Goal: Task Accomplishment & Management: Manage account settings

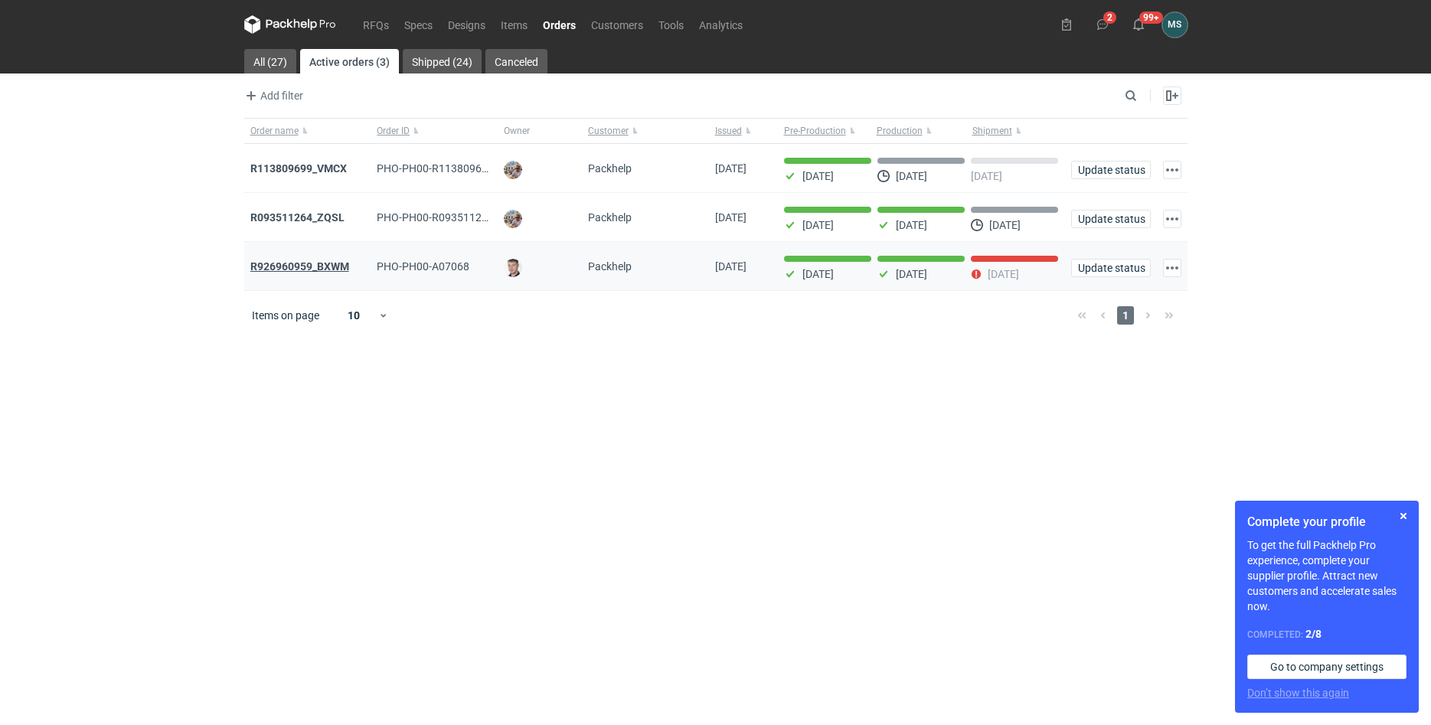
click at [316, 273] on strong "R926960959_BXWM" at bounding box center [299, 266] width 99 height 12
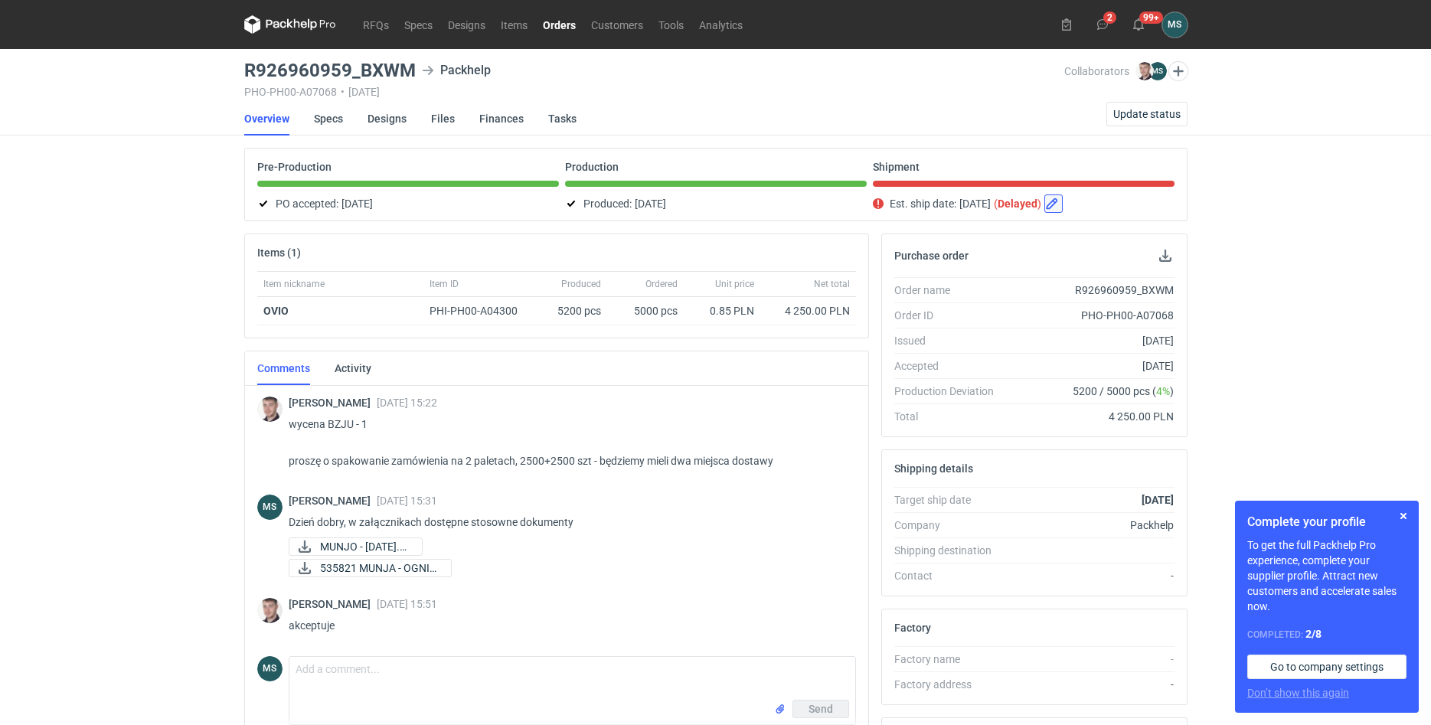
click at [1062, 201] on button "button" at bounding box center [1053, 203] width 18 height 18
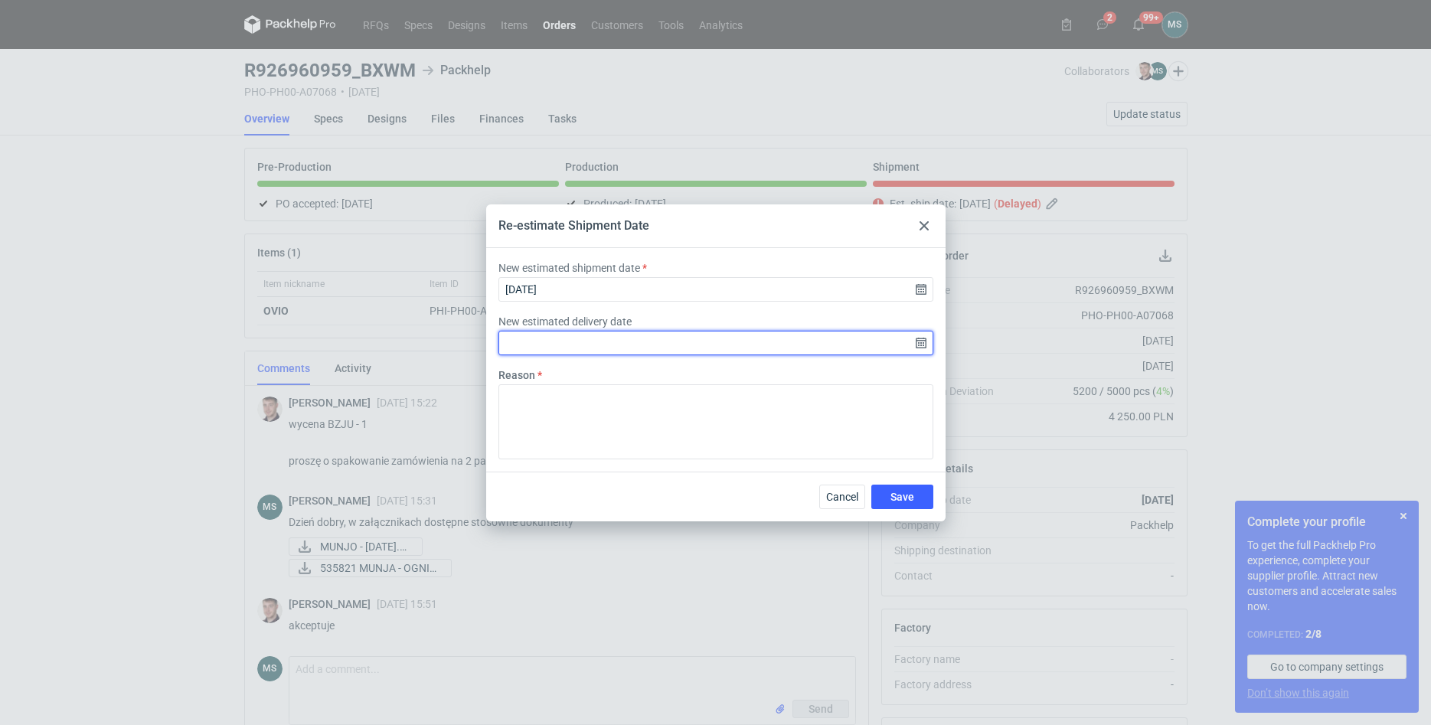
click at [626, 337] on input "New estimated delivery date" at bounding box center [715, 343] width 435 height 24
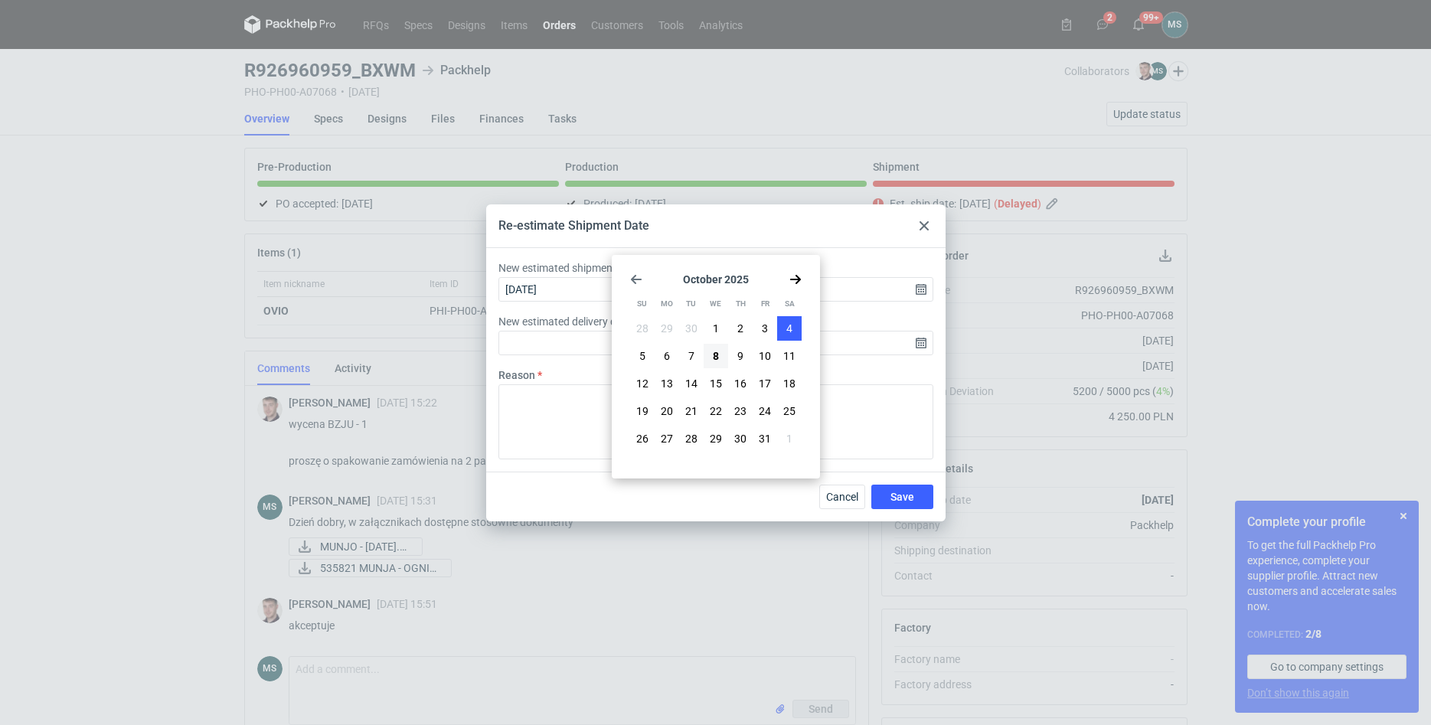
click at [782, 325] on button "4" at bounding box center [789, 328] width 24 height 24
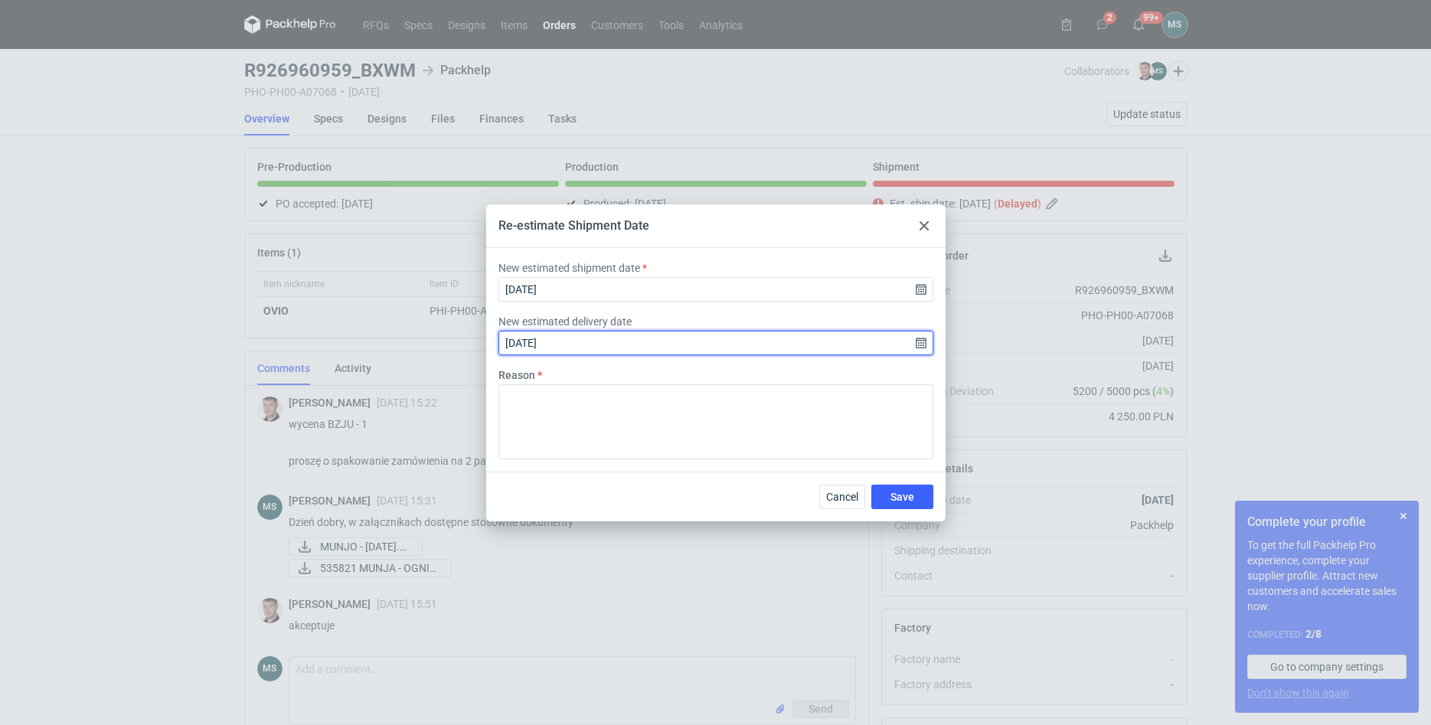
click at [922, 346] on input "2025-10-04" at bounding box center [715, 343] width 435 height 24
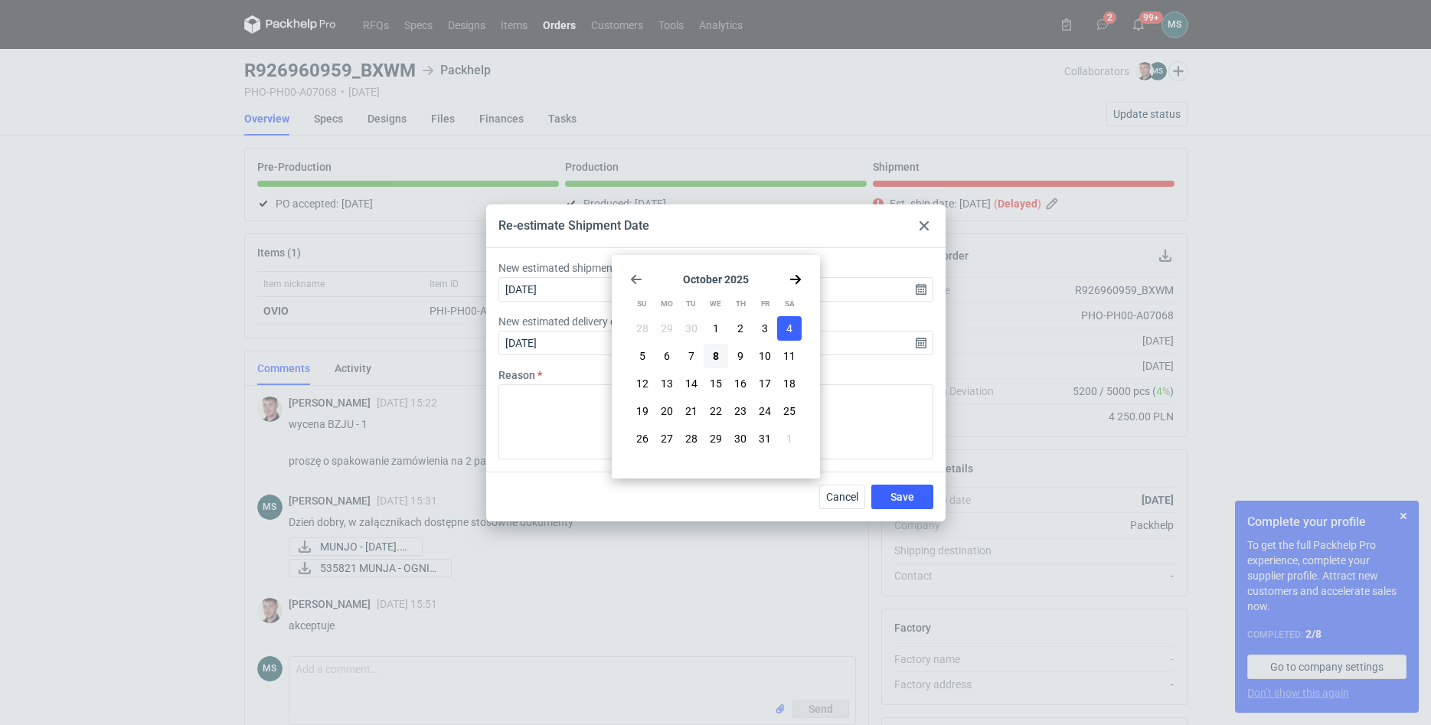
click at [641, 276] on icon "Go back 1 month" at bounding box center [636, 279] width 12 height 12
click at [733, 330] on button "4" at bounding box center [740, 328] width 24 height 24
type input "2025-09-04"
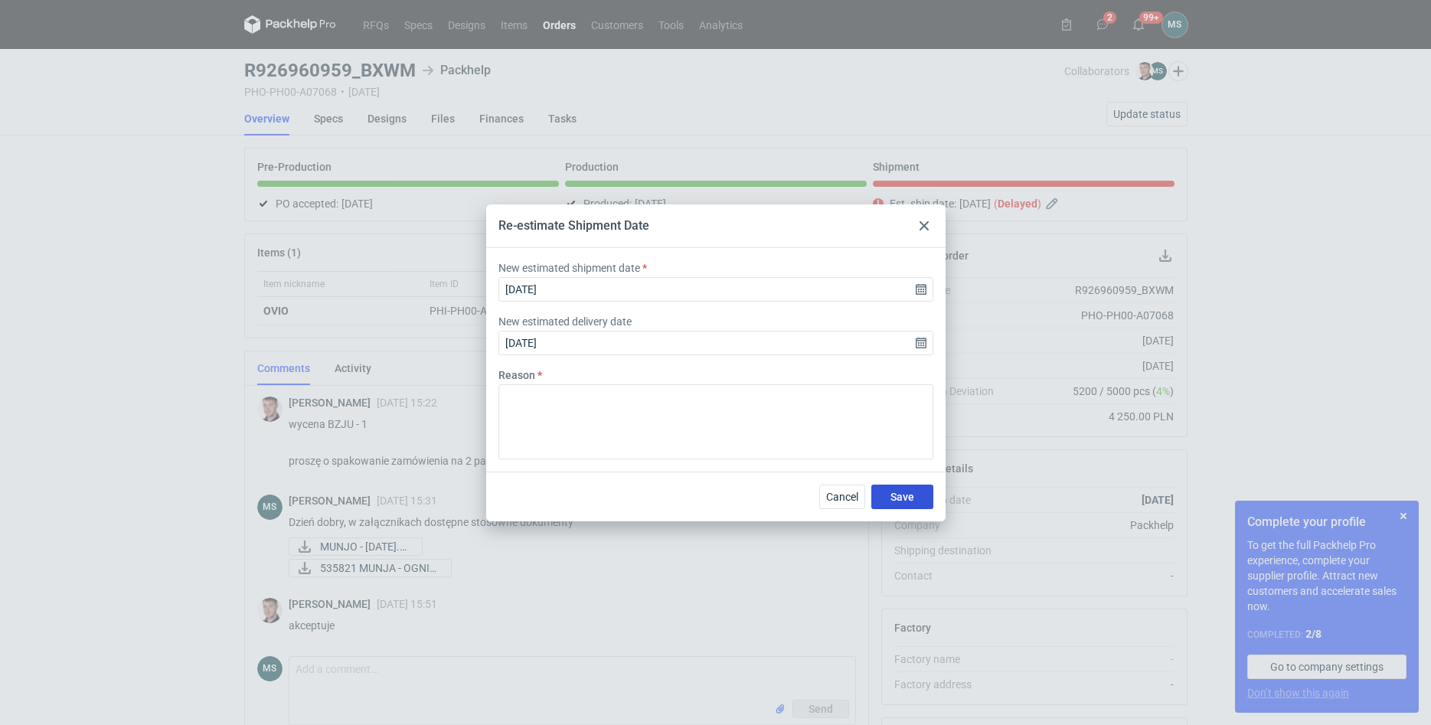
click at [880, 496] on button "Save" at bounding box center [902, 497] width 62 height 24
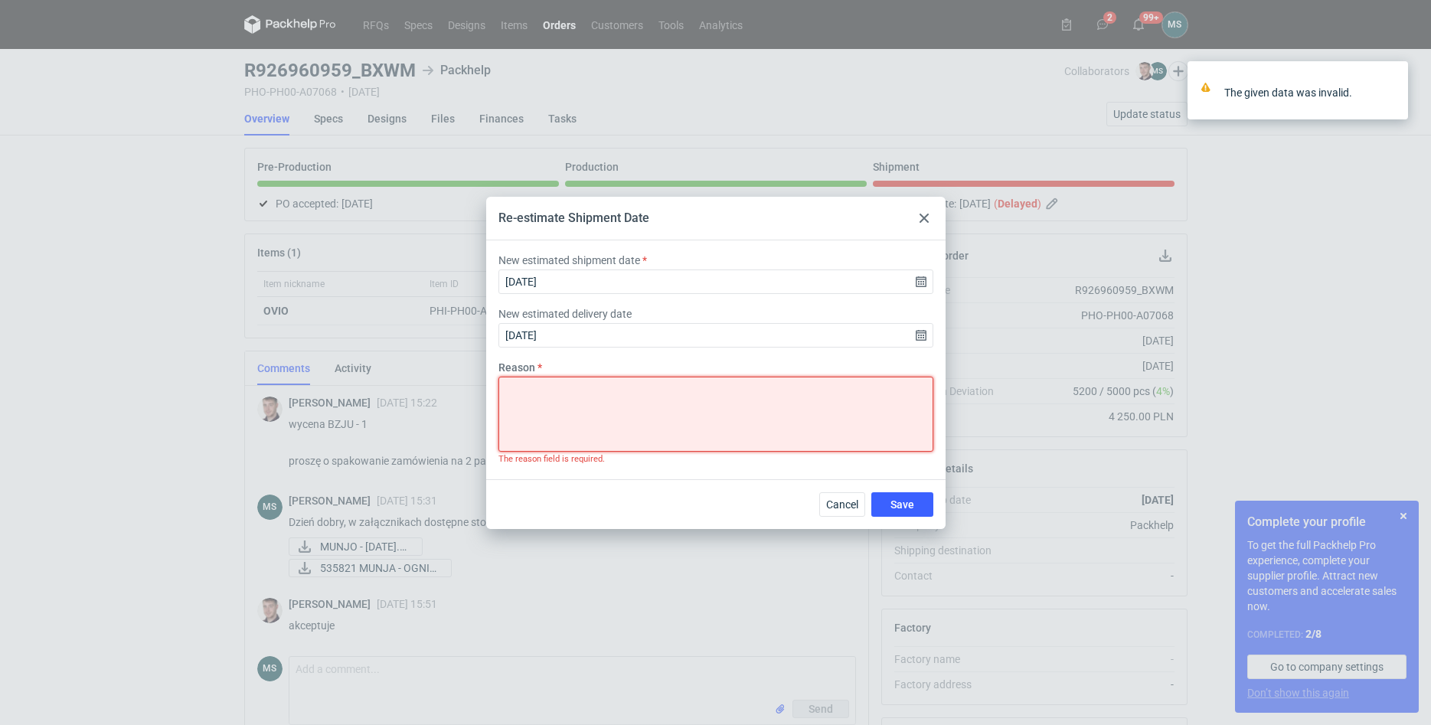
click at [654, 412] on textarea "Reason" at bounding box center [715, 414] width 435 height 75
type textarea "production delay"
click at [879, 511] on button "Save" at bounding box center [902, 504] width 62 height 24
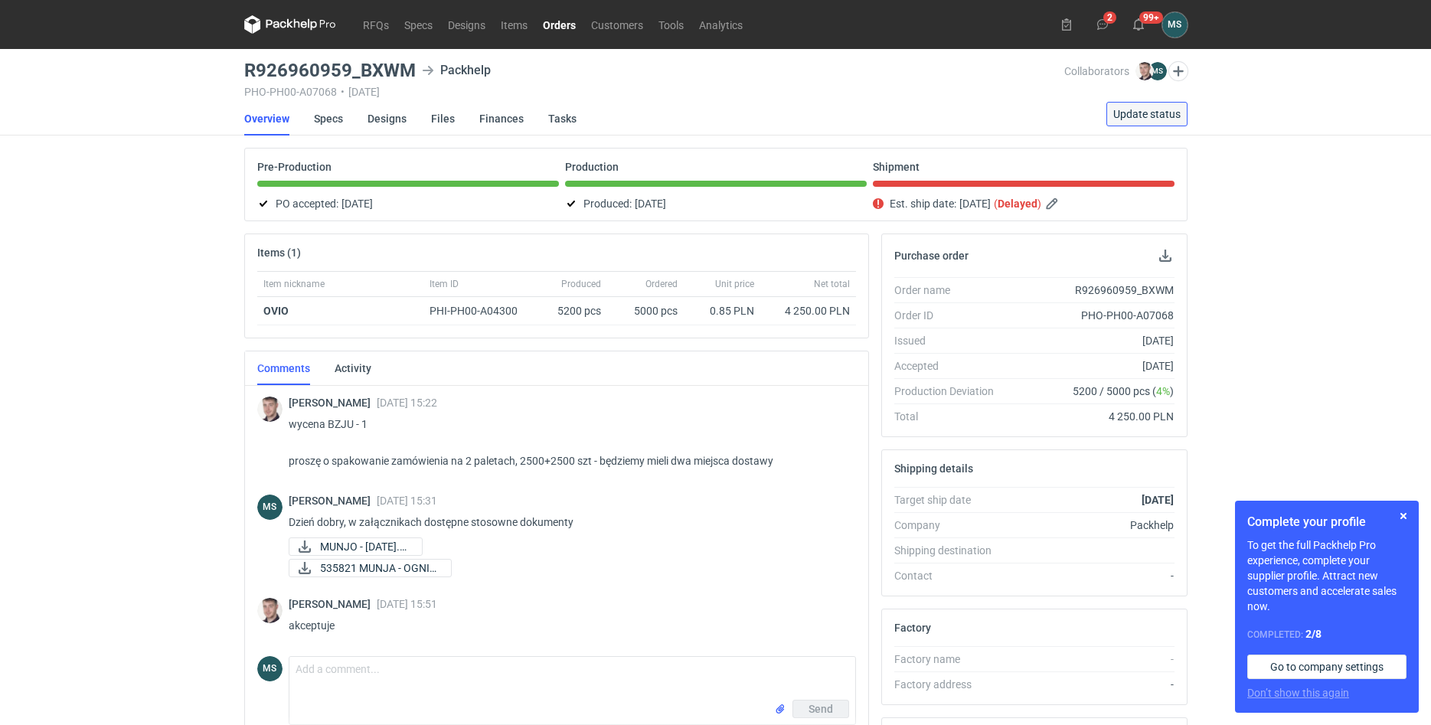
click at [1151, 106] on button "Update status" at bounding box center [1146, 114] width 81 height 24
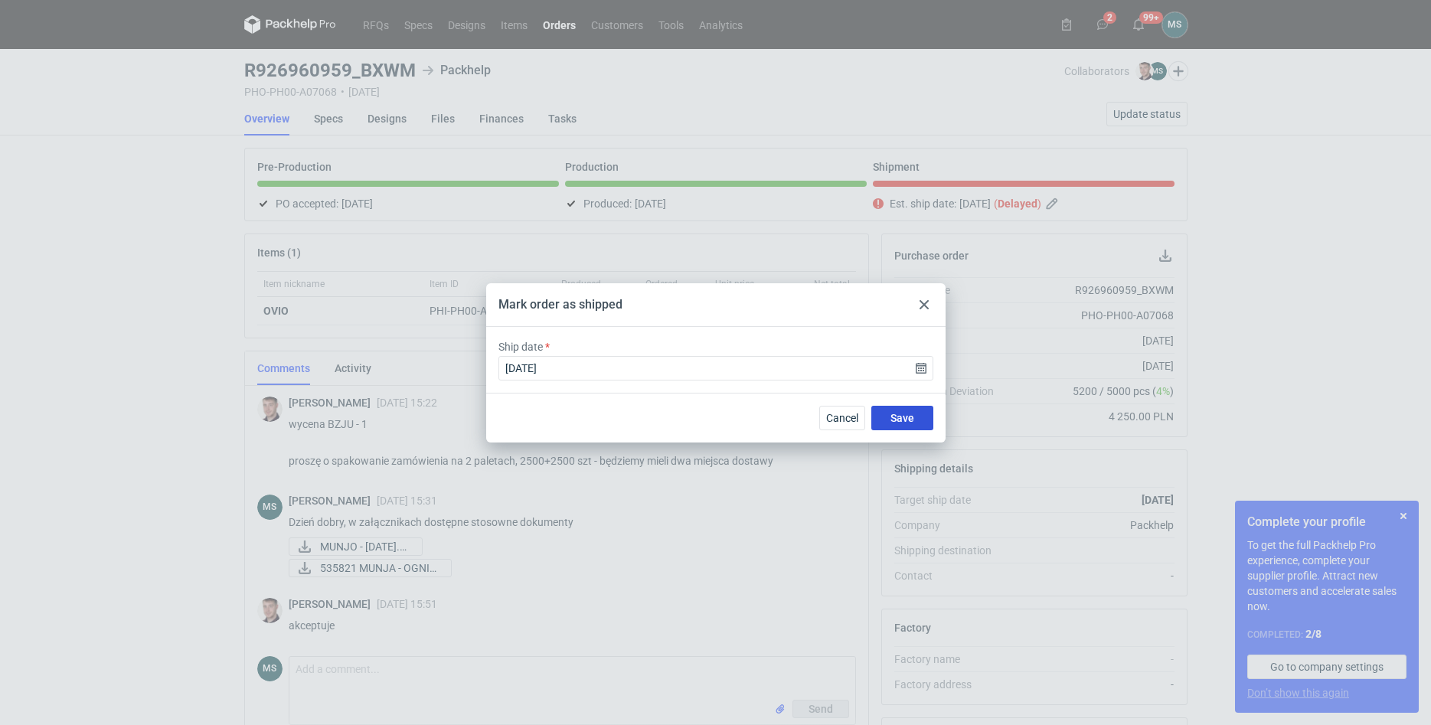
click at [897, 426] on button "Save" at bounding box center [902, 418] width 62 height 24
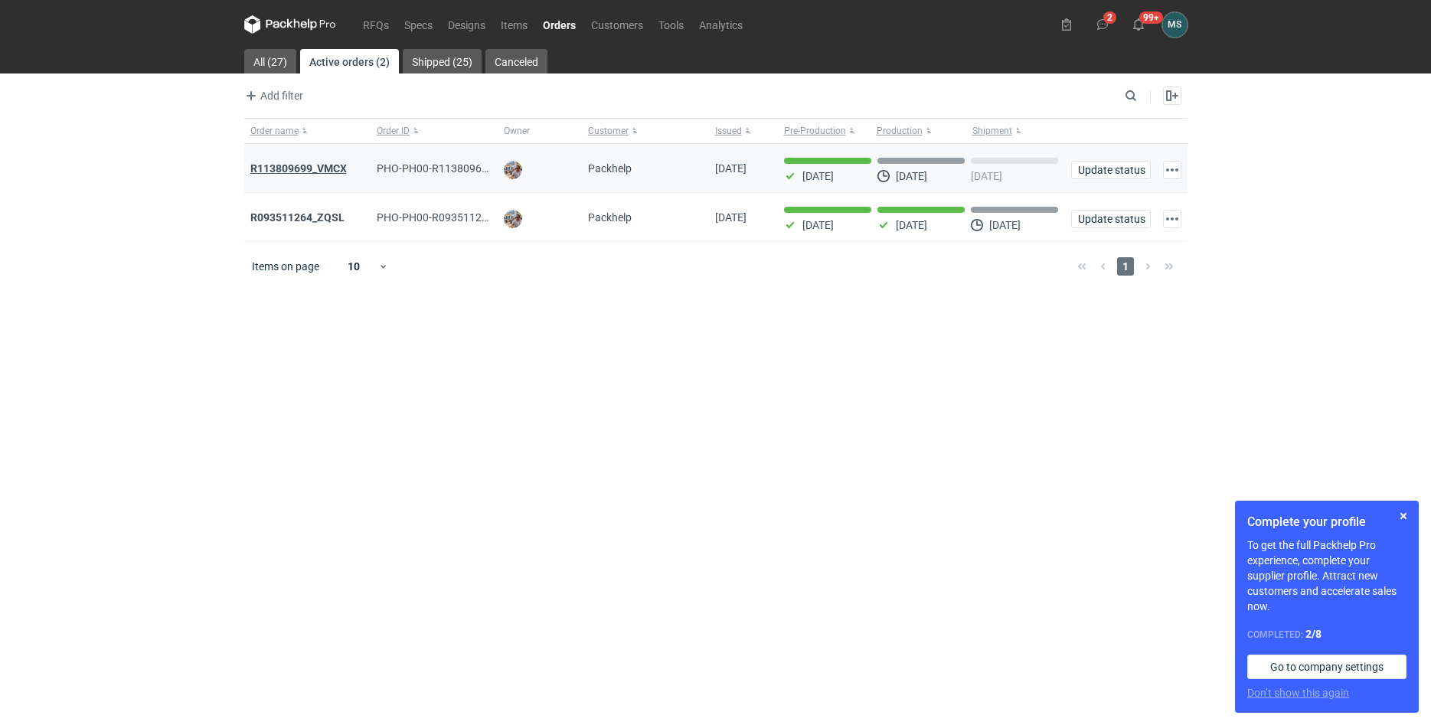
click at [312, 169] on strong "R113809699_VMCX" at bounding box center [298, 168] width 96 height 12
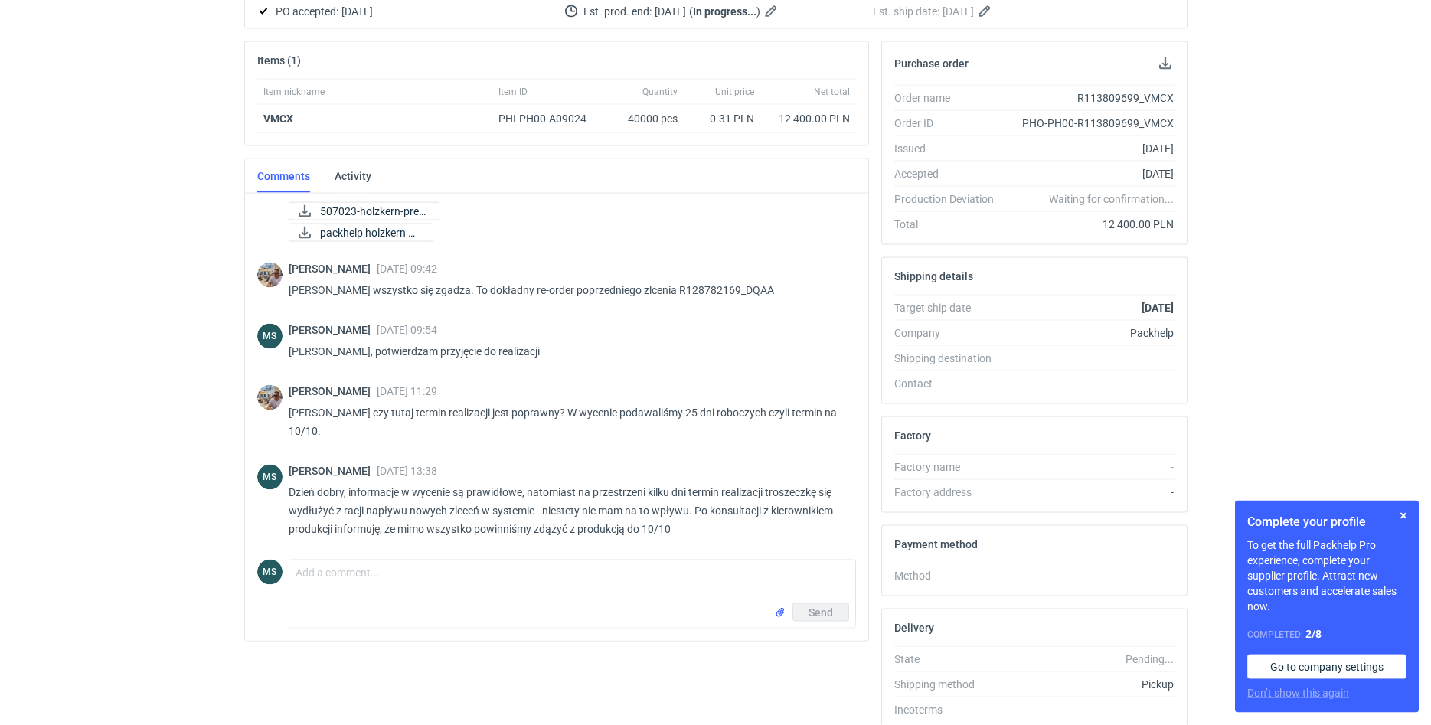
scroll to position [259, 0]
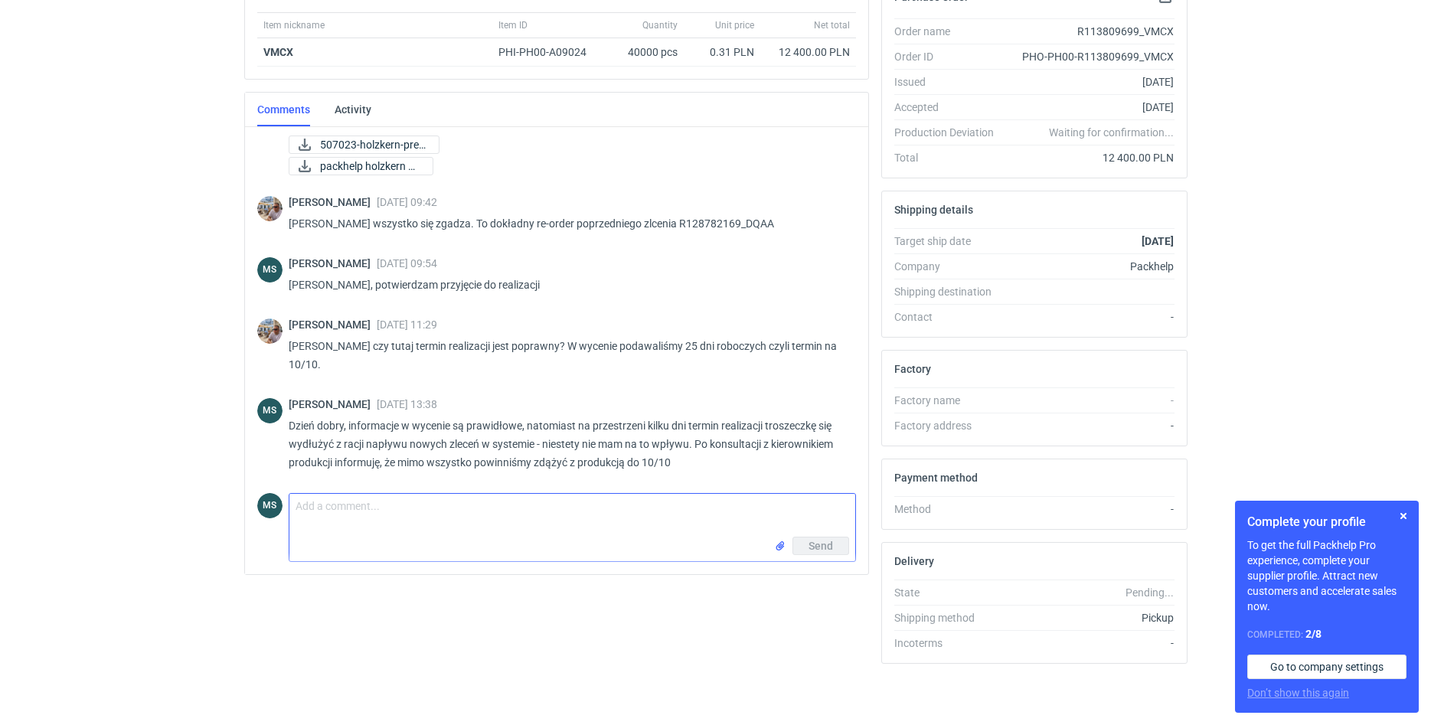
click at [491, 515] on textarea "Comment message" at bounding box center [572, 515] width 566 height 43
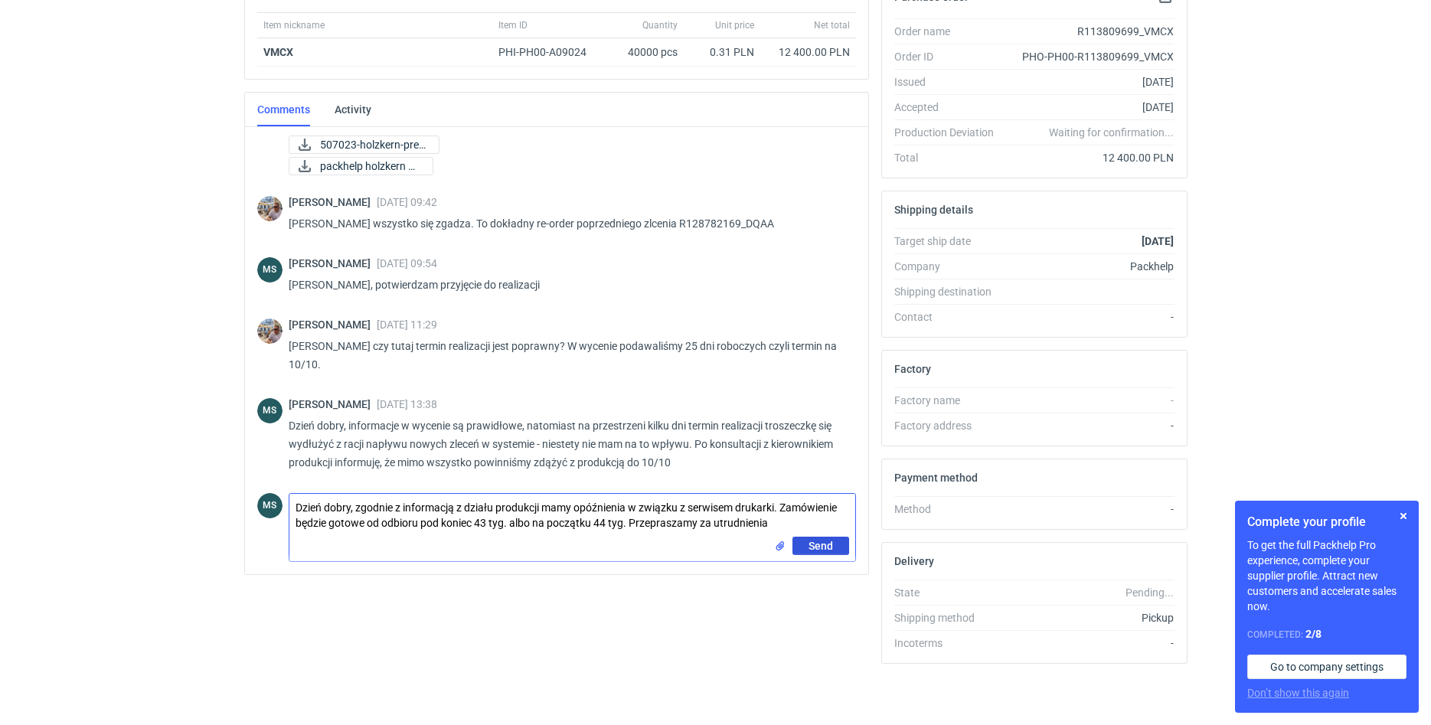
type textarea "Dzień dobry, zgodnie z informacją z działu produkcji mamy opóźnienia w związku …"
click at [818, 549] on span "Send" at bounding box center [820, 545] width 24 height 11
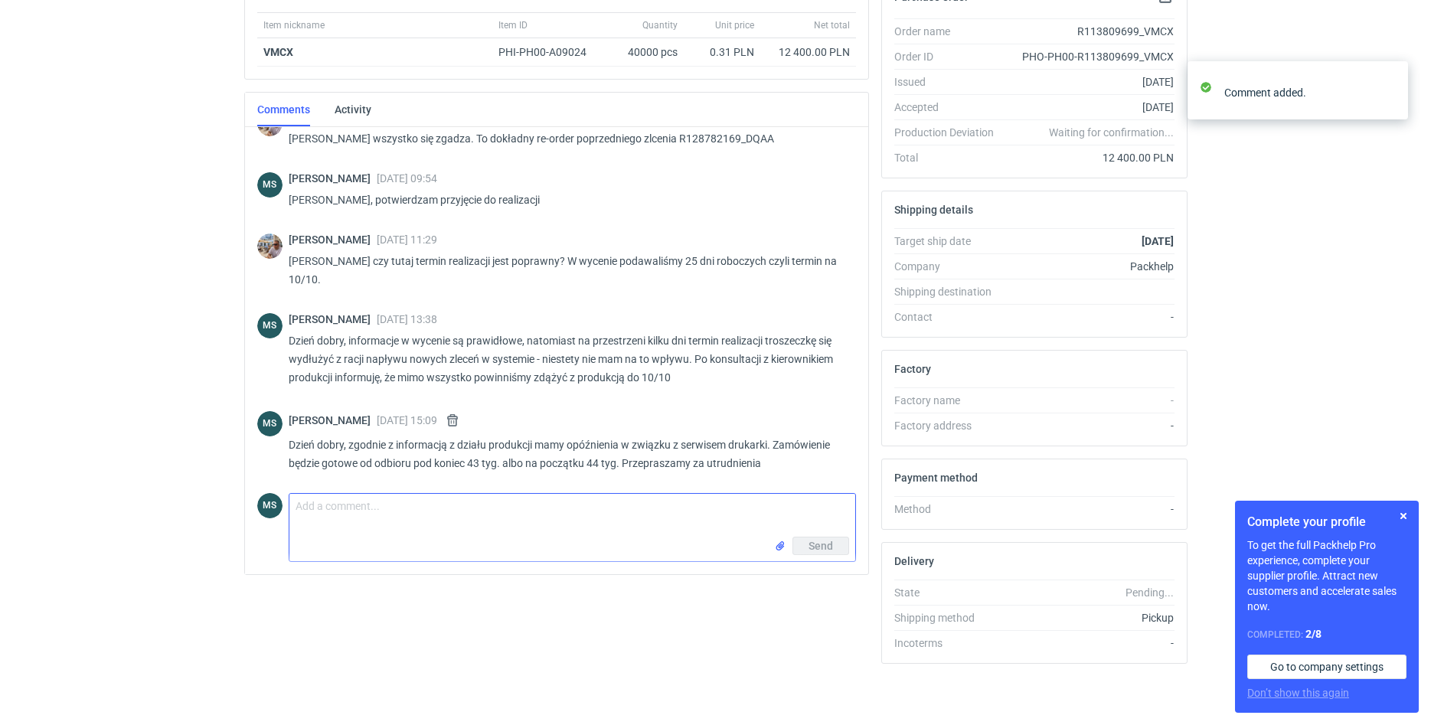
scroll to position [192, 0]
